Goal: Find specific page/section: Find specific page/section

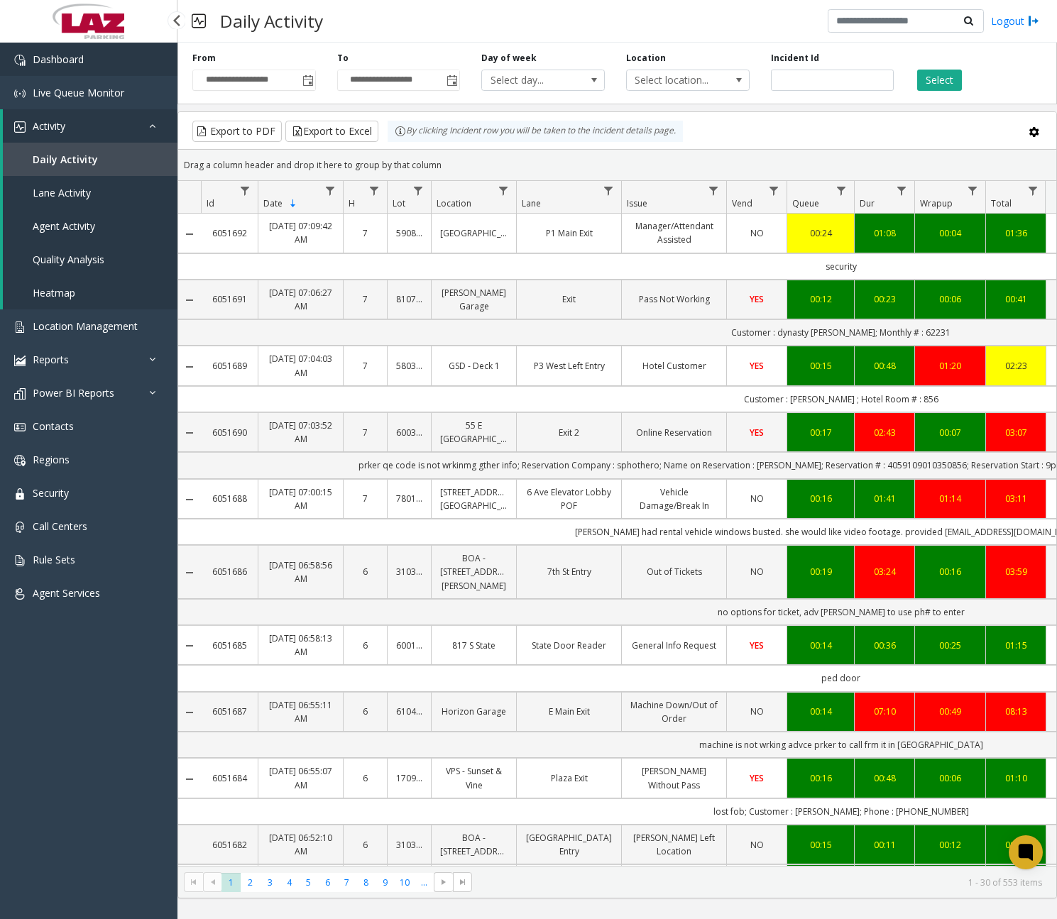
click at [101, 64] on link "Dashboard" at bounding box center [88, 59] width 177 height 33
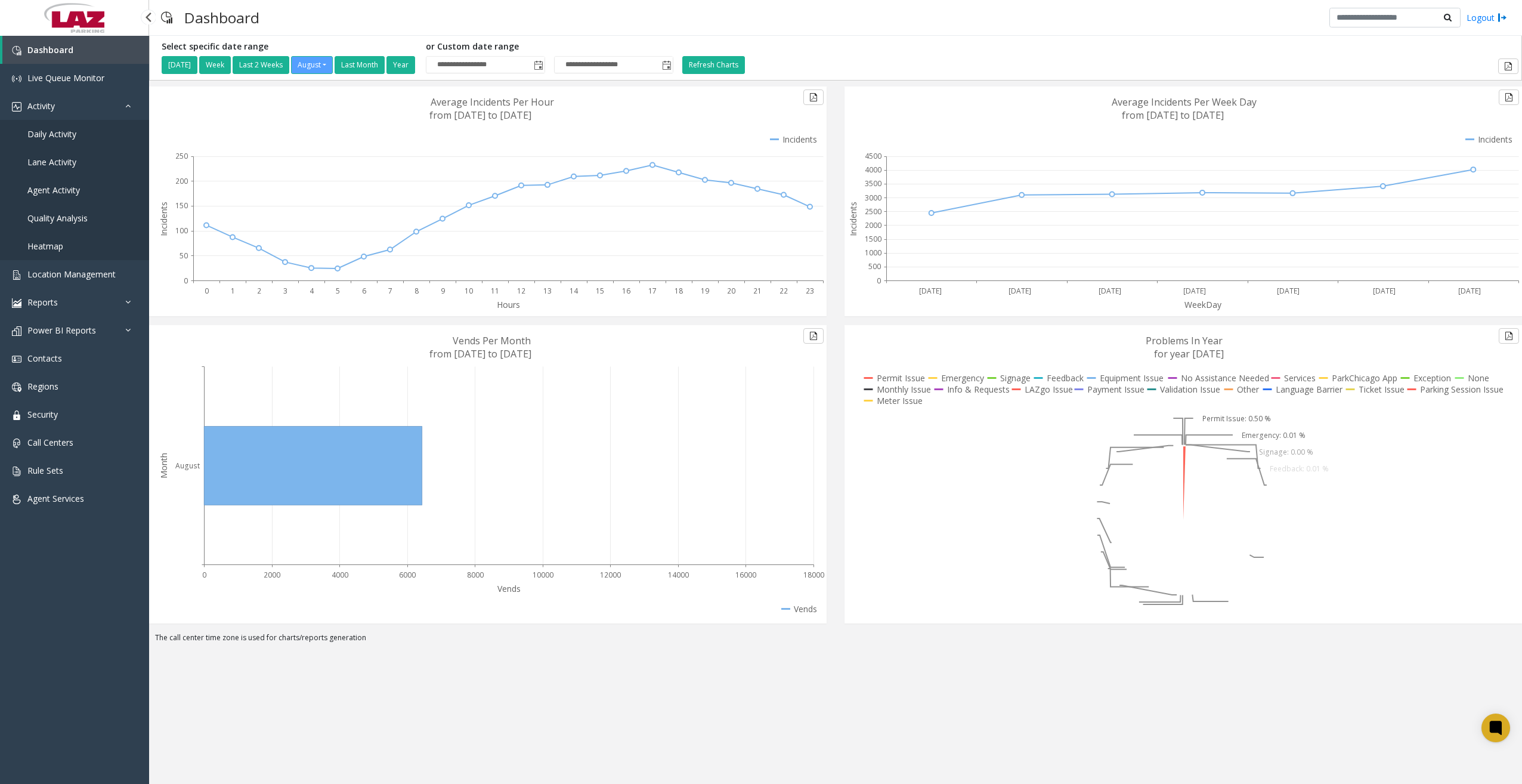
click at [63, 134] on span "Daily Activity" at bounding box center [52, 134] width 49 height 11
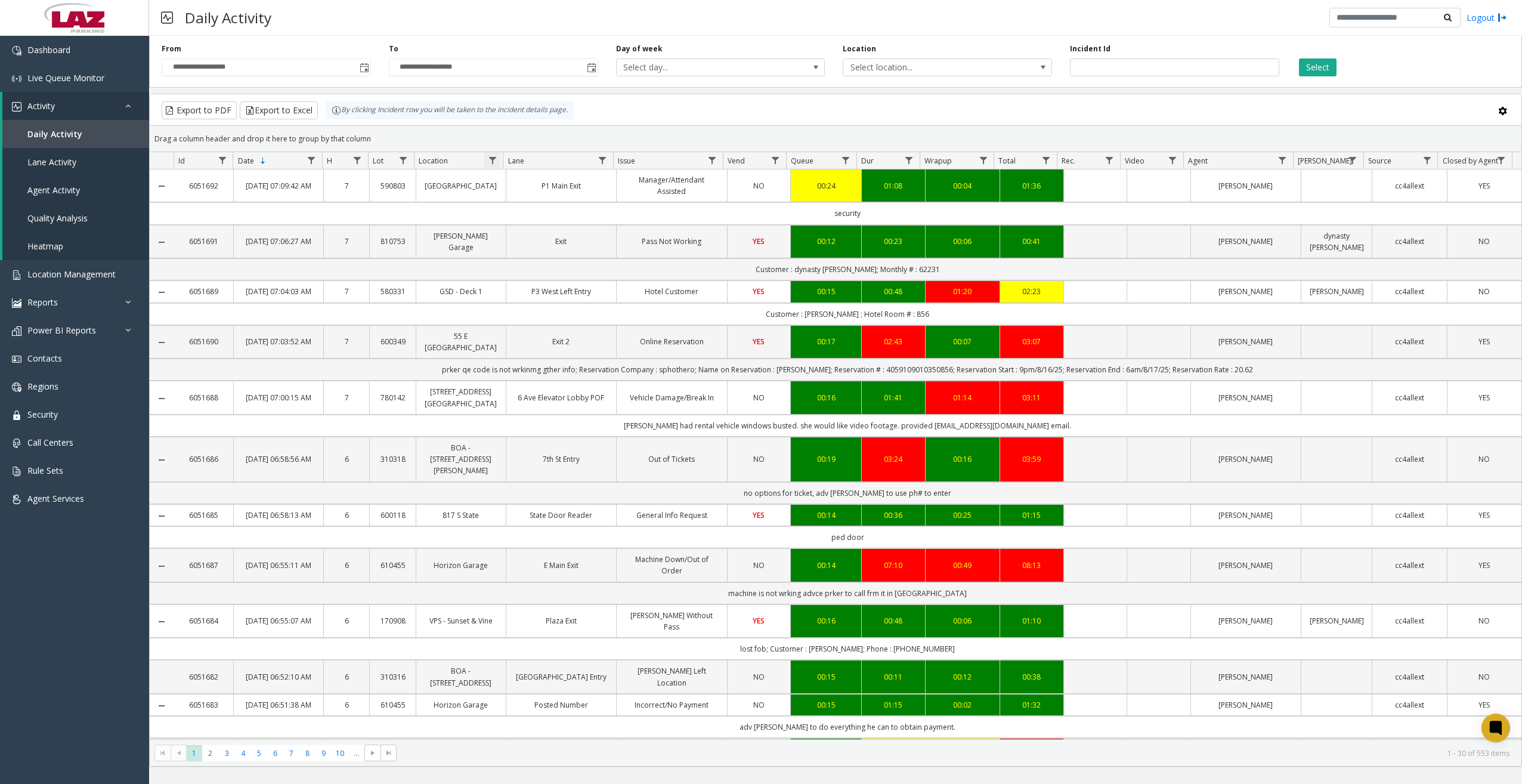
click at [496, 165] on span "Data table" at bounding box center [492, 160] width 9 height 9
click at [517, 210] on input "Location Filter" at bounding box center [544, 212] width 102 height 20
type input "******"
click at [564, 322] on button "Filter" at bounding box center [570, 322] width 49 height 26
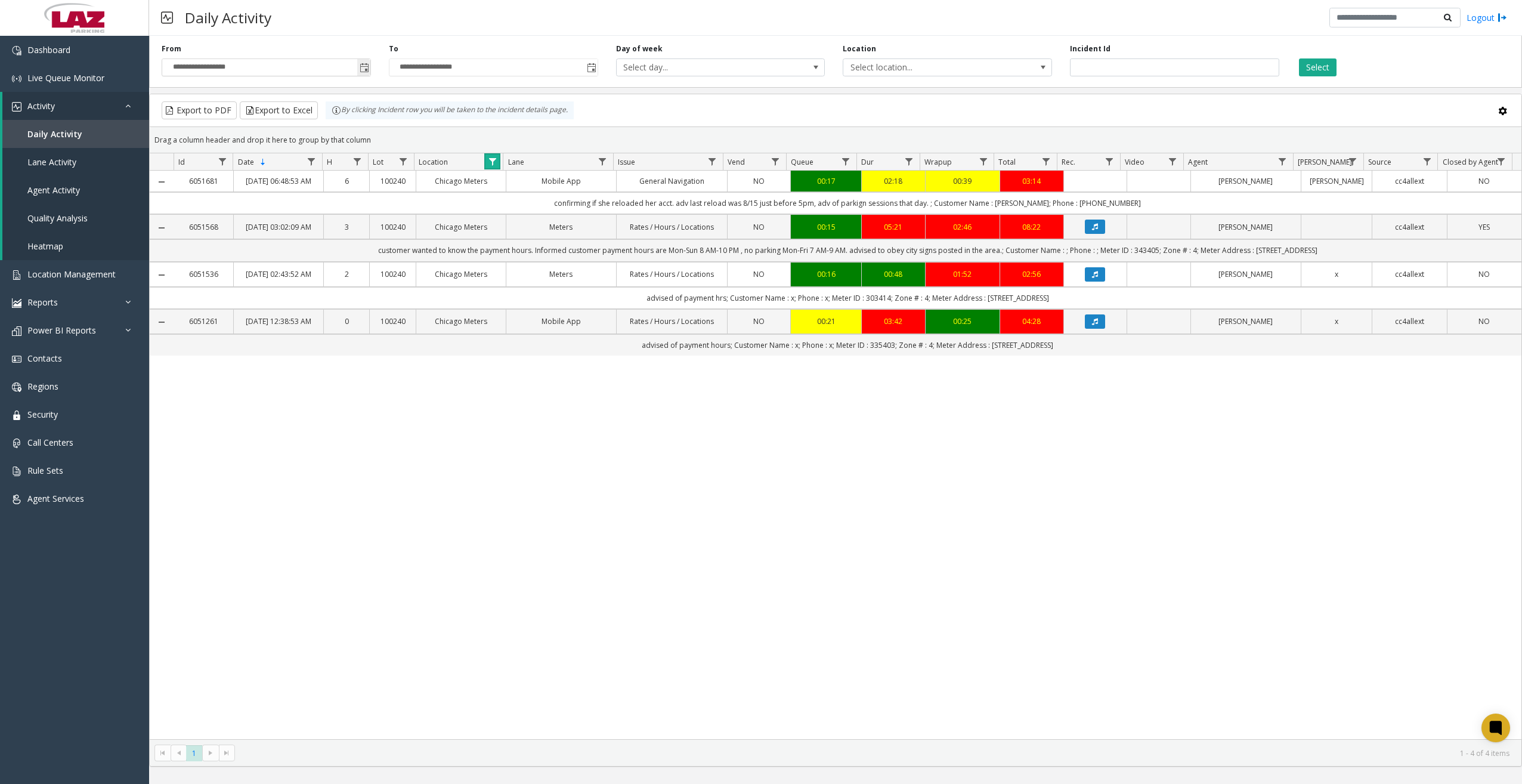
click at [362, 68] on span "Toggle popup" at bounding box center [364, 67] width 9 height 9
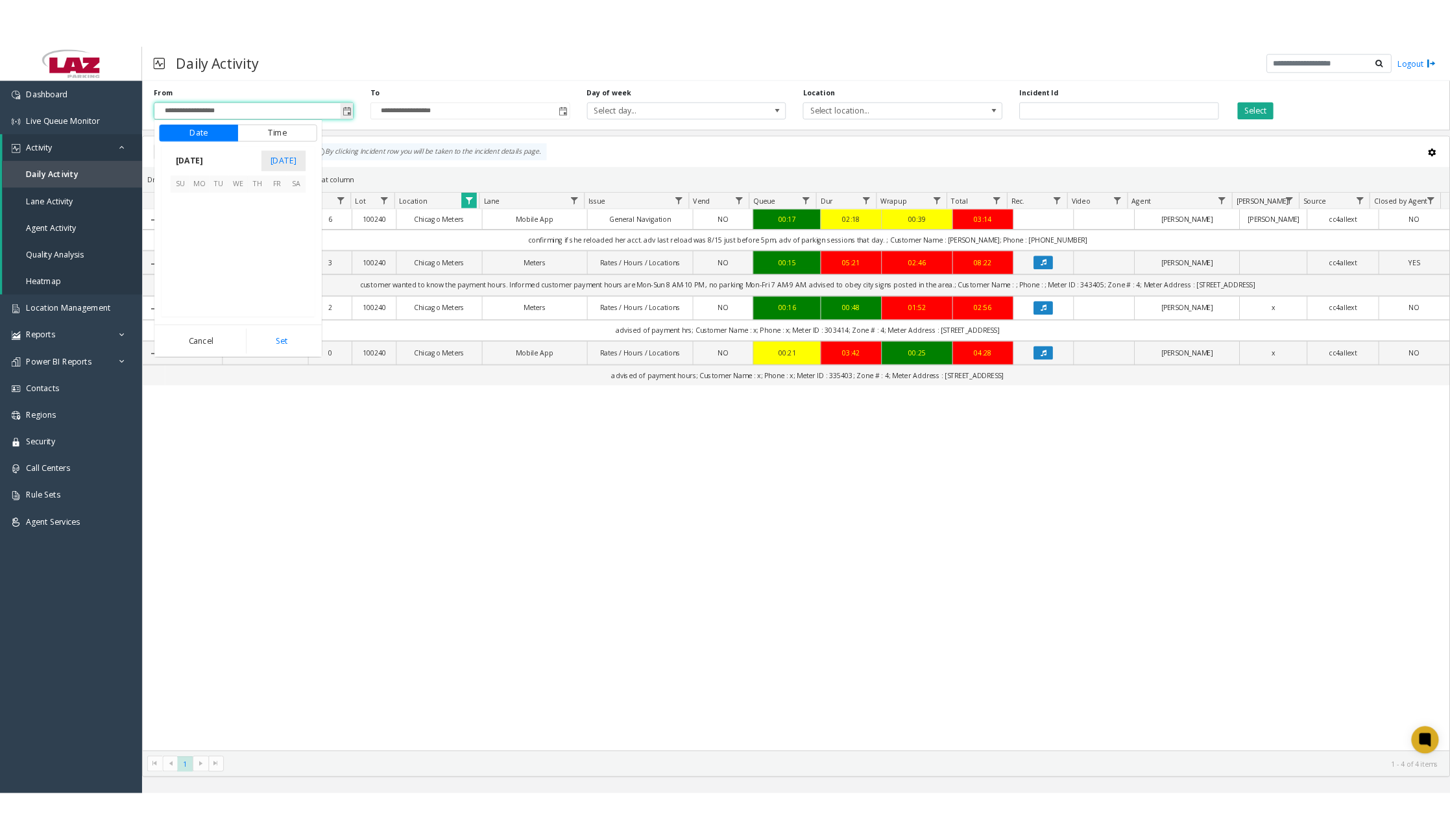
scroll to position [232664, 0]
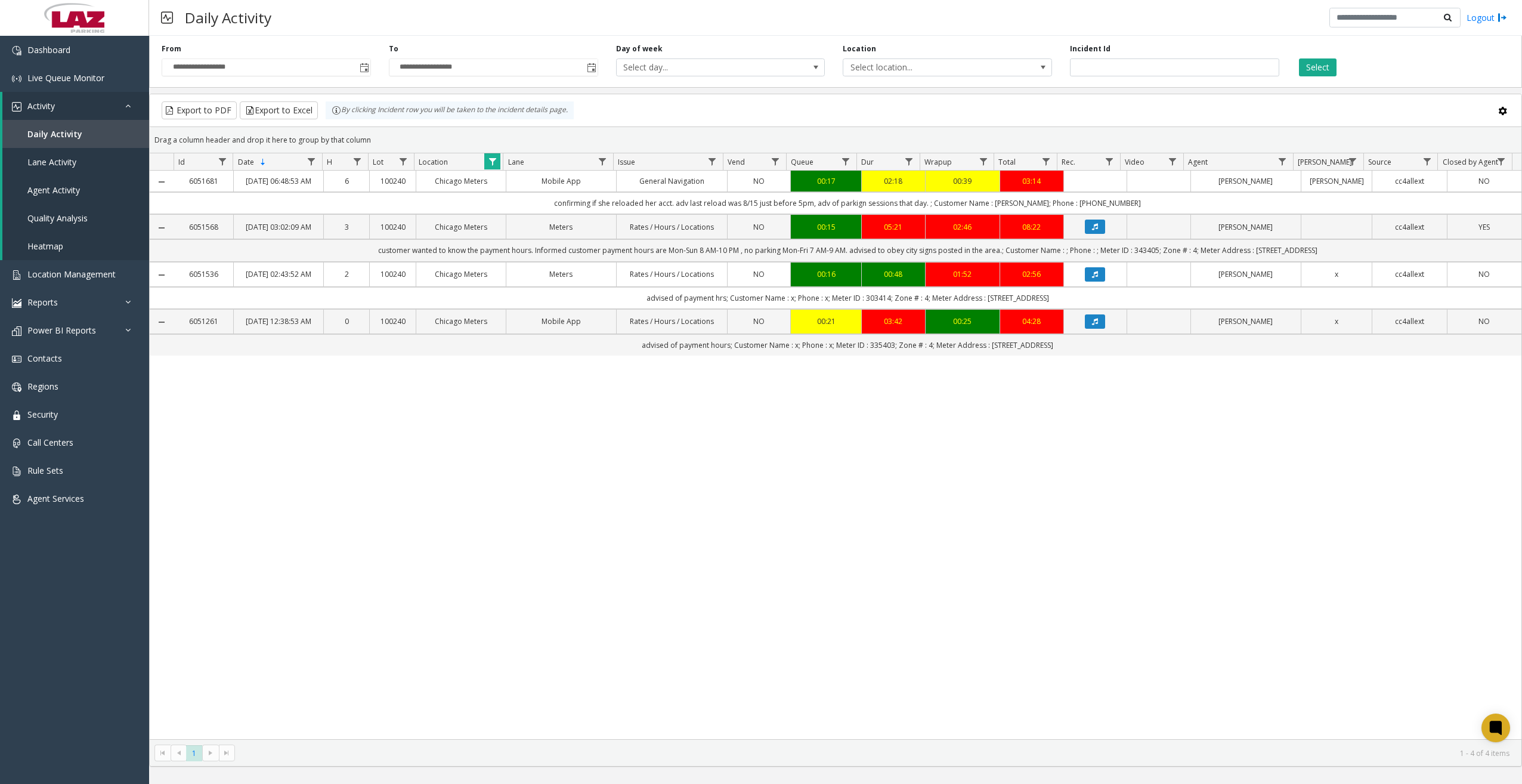
click at [429, 23] on div "Daily Activity Logout" at bounding box center [835, 18] width 1373 height 36
click at [32, 45] on span "Dashboard" at bounding box center [49, 50] width 43 height 11
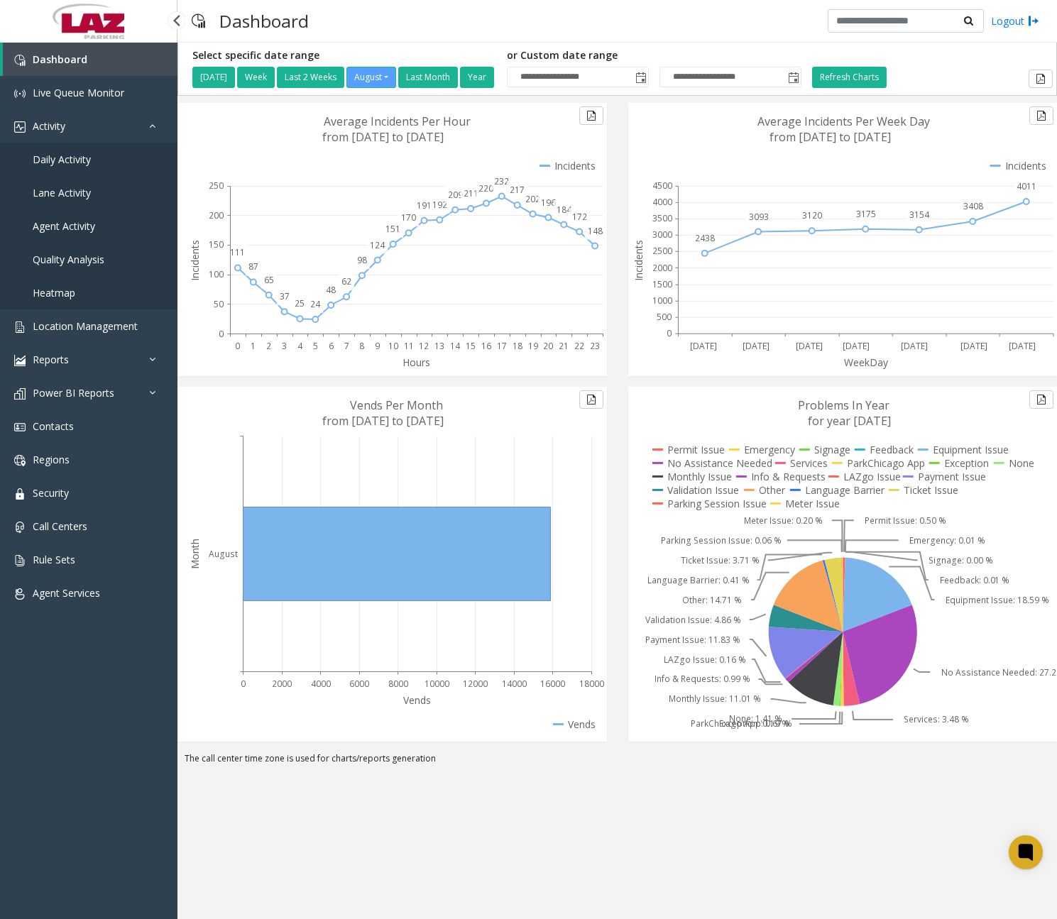
click at [87, 168] on link "Daily Activity" at bounding box center [88, 159] width 177 height 33
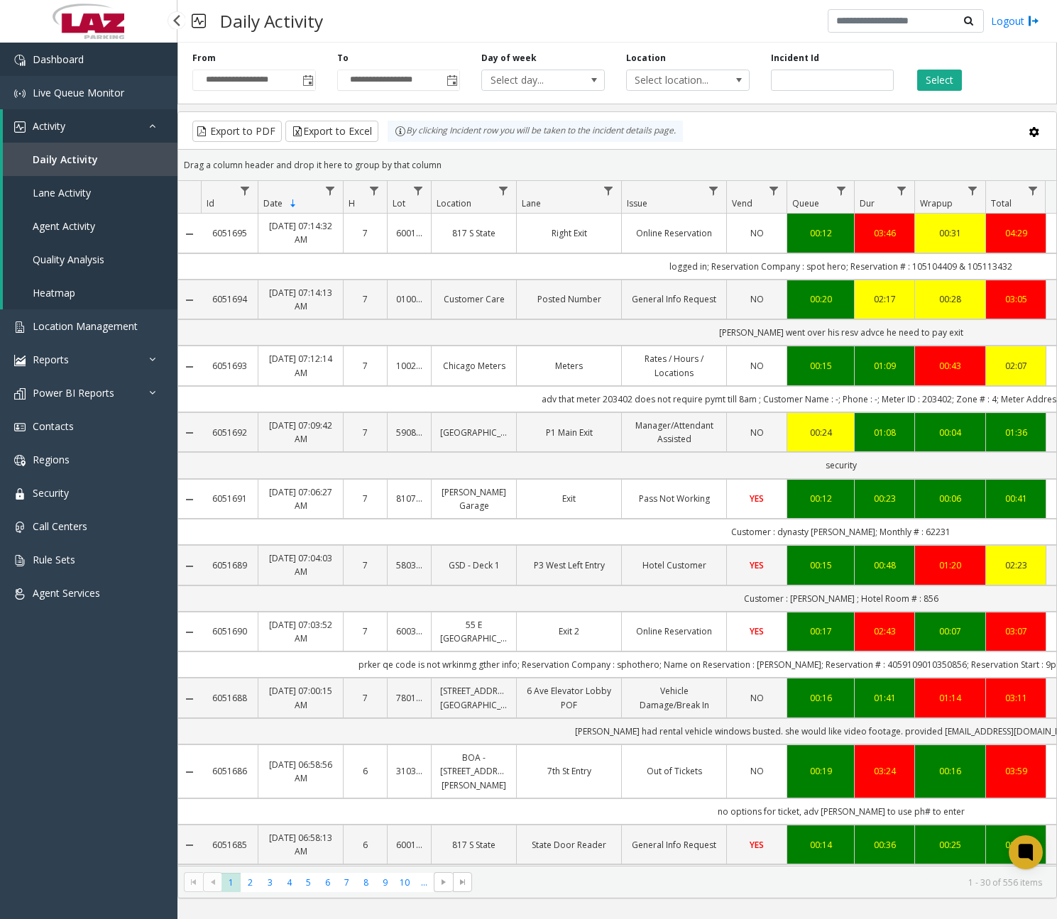
click at [122, 72] on link "Dashboard" at bounding box center [88, 59] width 177 height 33
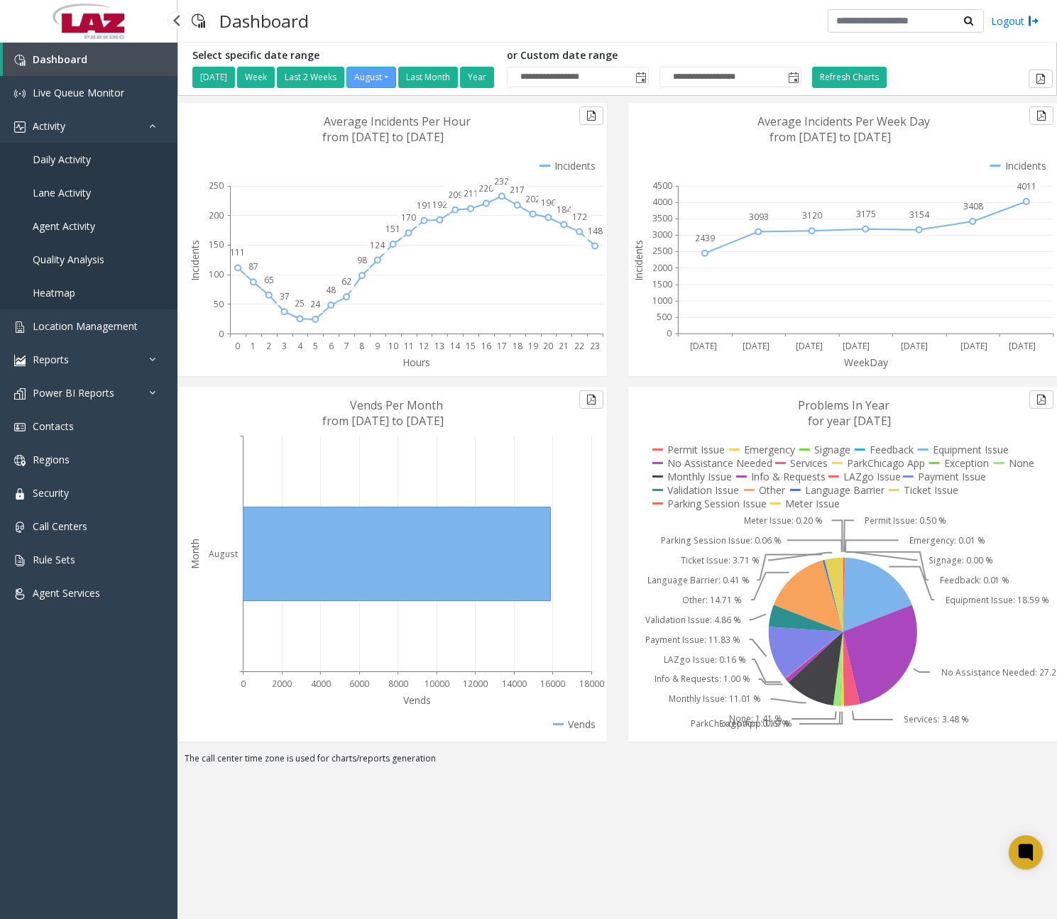
click at [91, 149] on link "Daily Activity" at bounding box center [88, 159] width 177 height 33
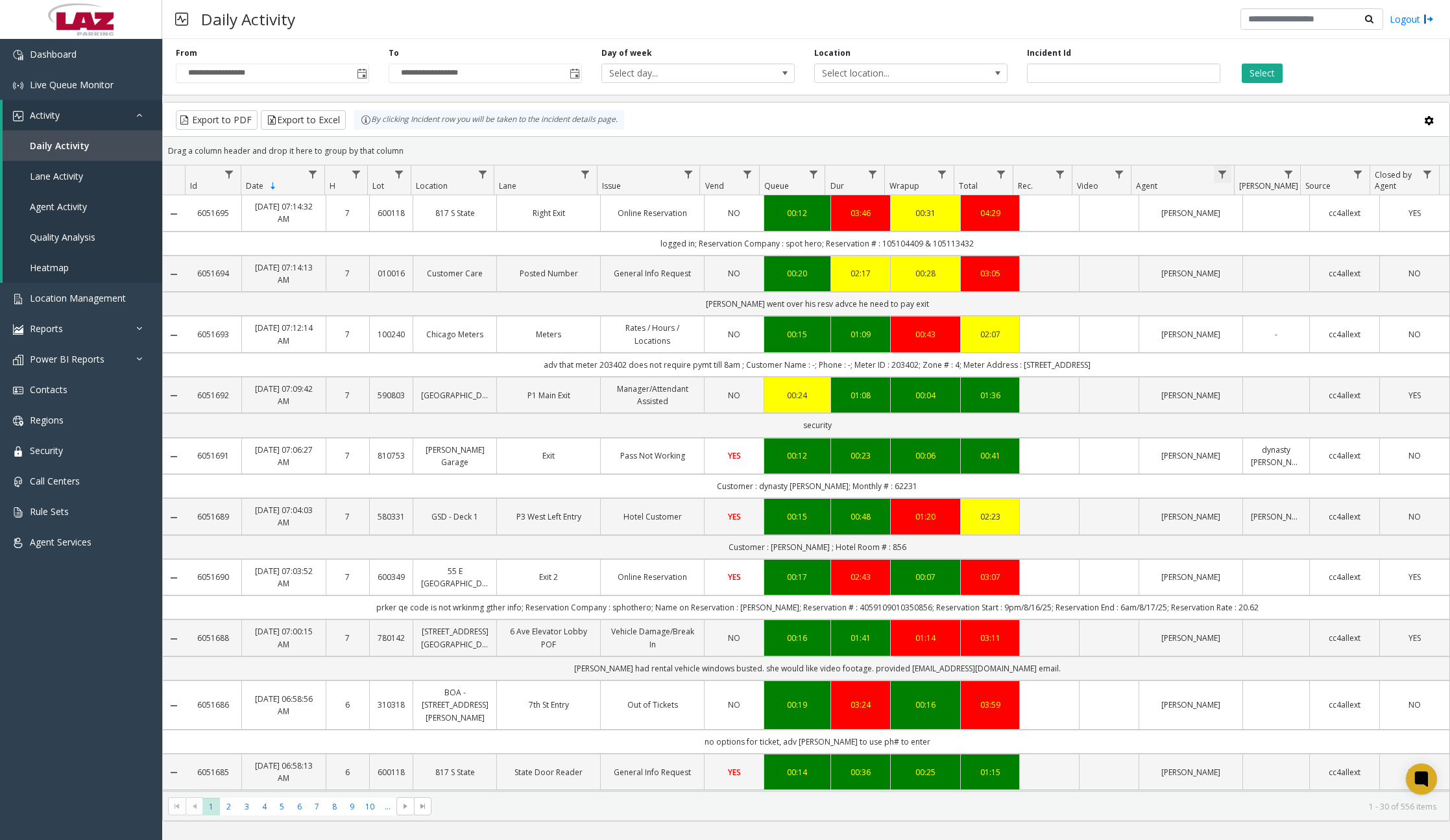
click at [965, 171] on span "Data table" at bounding box center [1221, 174] width 10 height 10
click at [965, 227] on input "Agent Filter" at bounding box center [1278, 230] width 111 height 22
type input "*****"
click at [965, 359] on button "Filter" at bounding box center [1306, 350] width 53 height 28
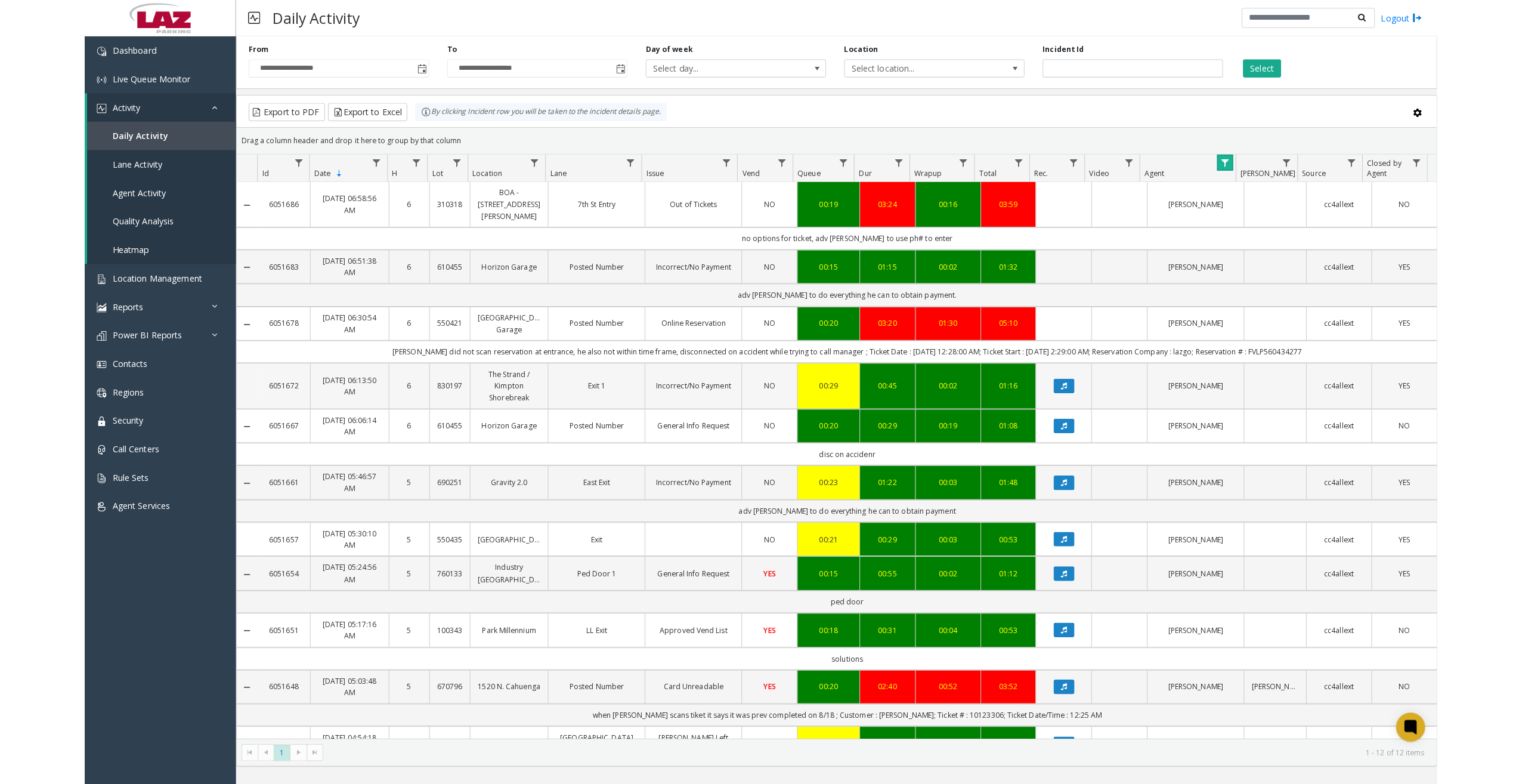
scroll to position [34, 0]
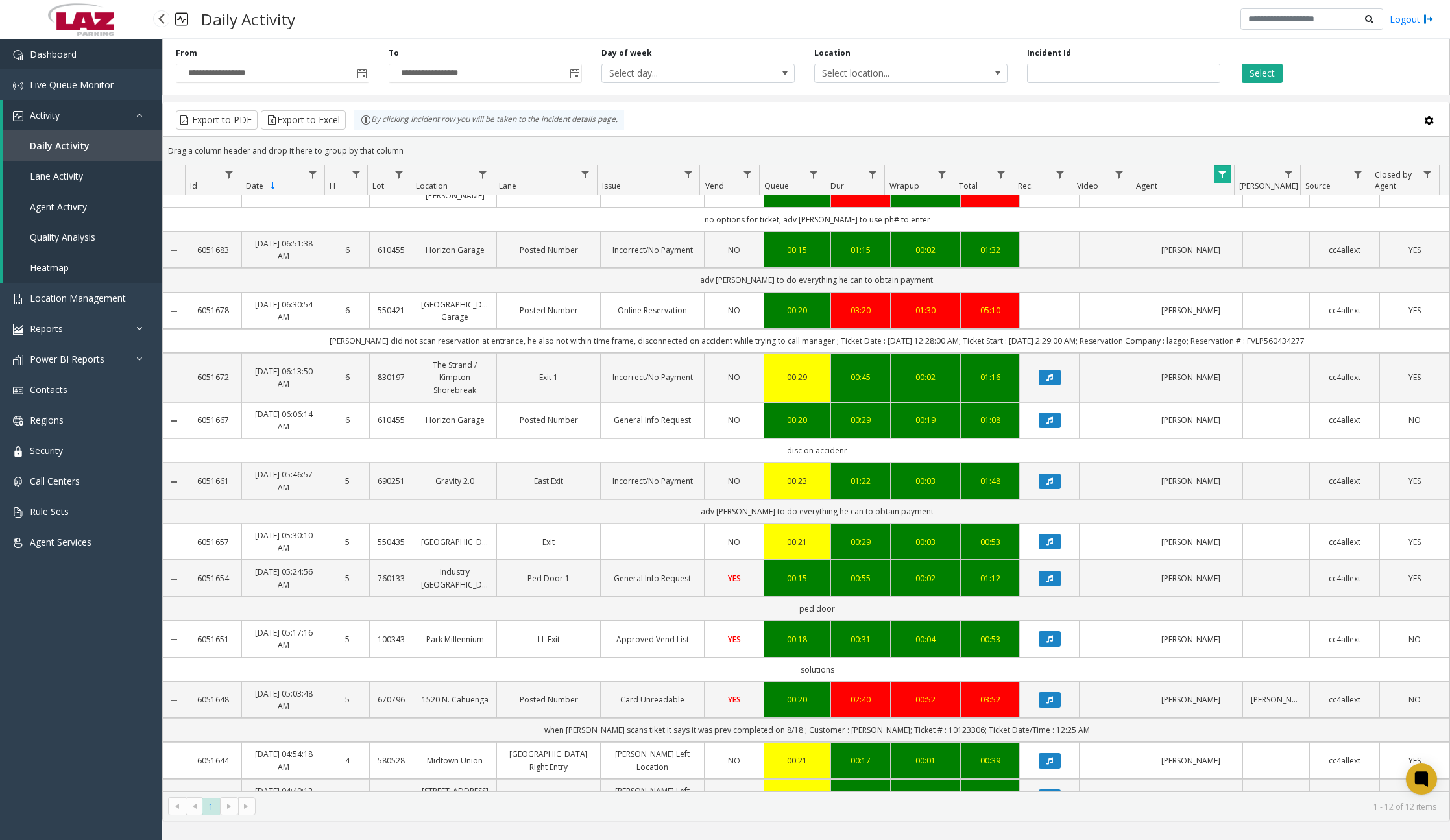
click at [64, 44] on link "Dashboard" at bounding box center [80, 54] width 162 height 30
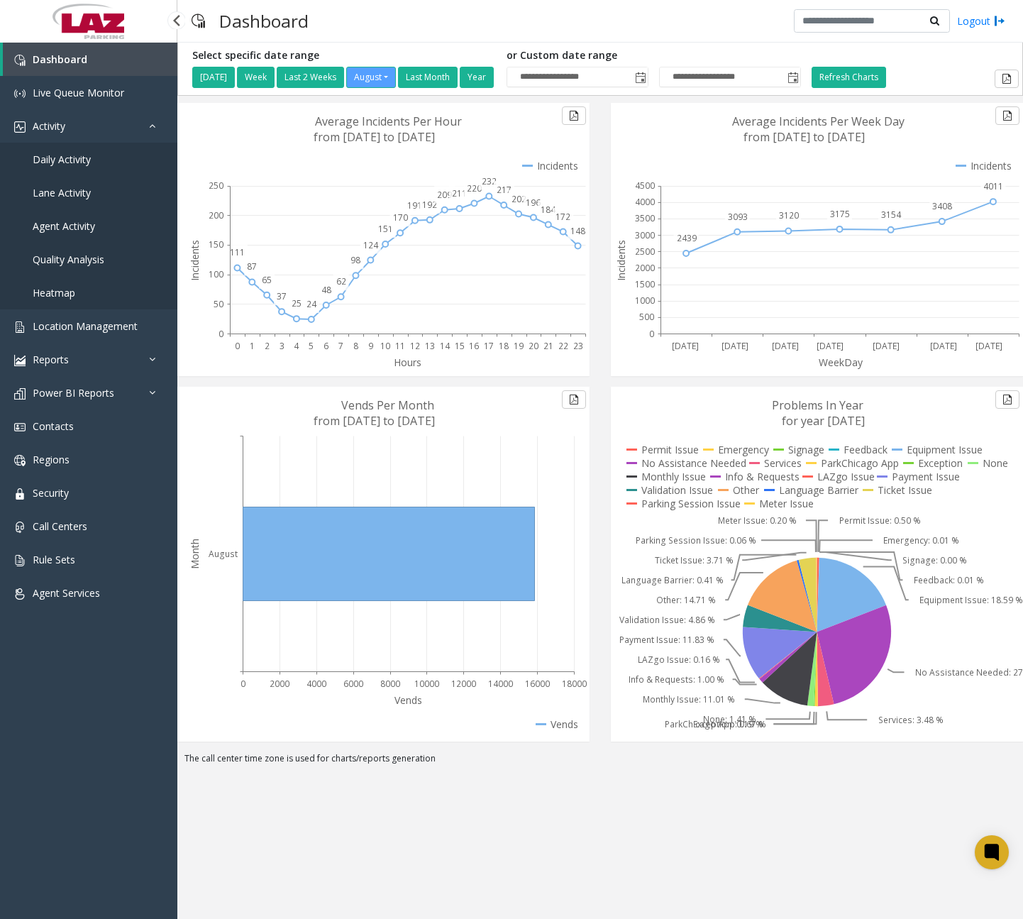
click at [89, 165] on span "Daily Activity" at bounding box center [62, 159] width 58 height 13
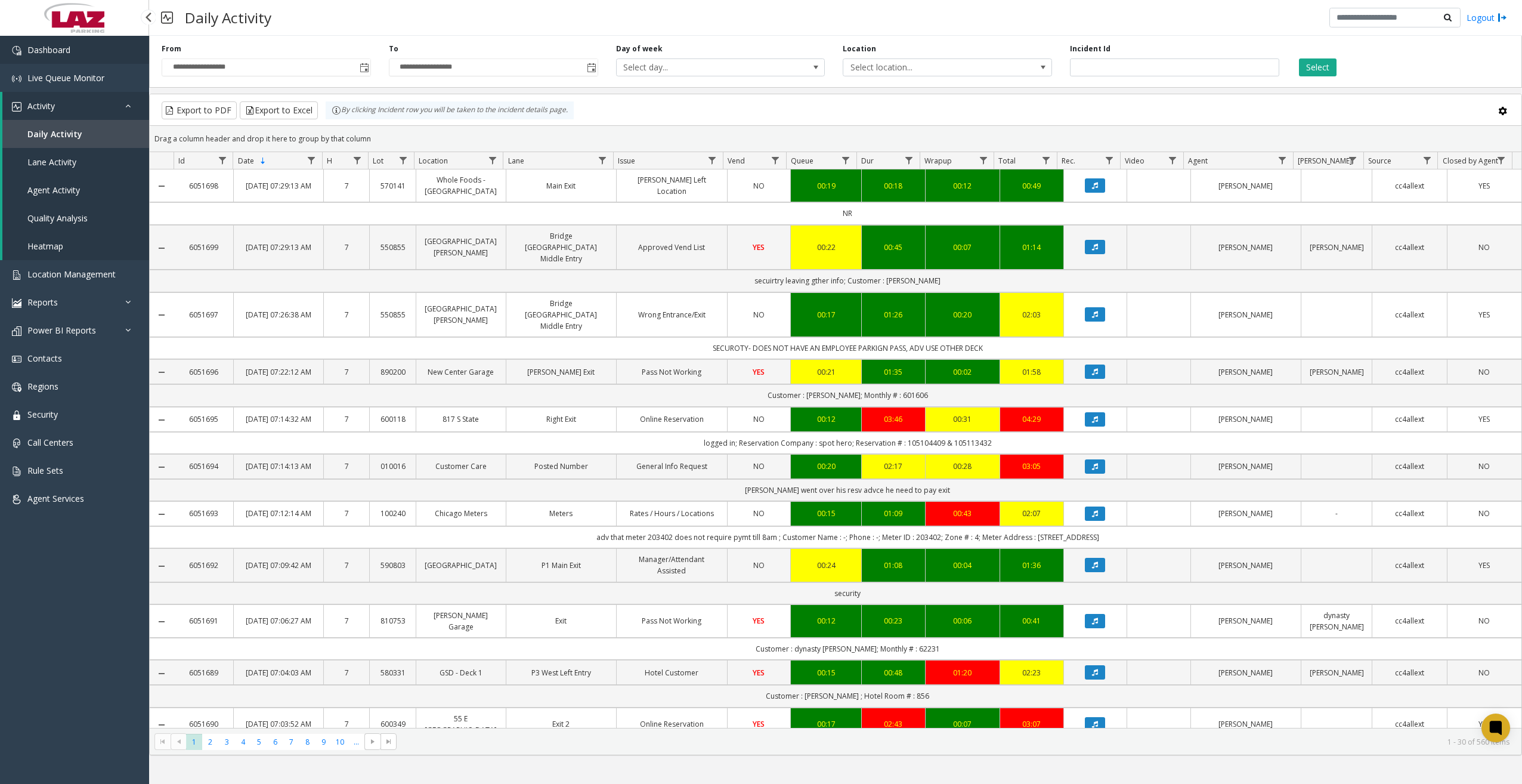
click at [88, 59] on link "Dashboard" at bounding box center [74, 50] width 149 height 28
